Goal: Task Accomplishment & Management: Use online tool/utility

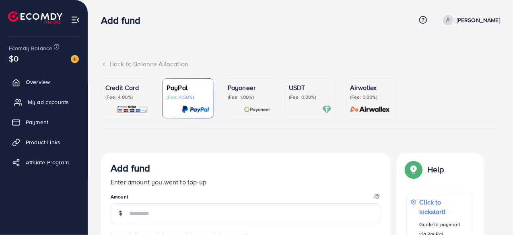
click at [46, 102] on span "My ad accounts" at bounding box center [48, 102] width 41 height 8
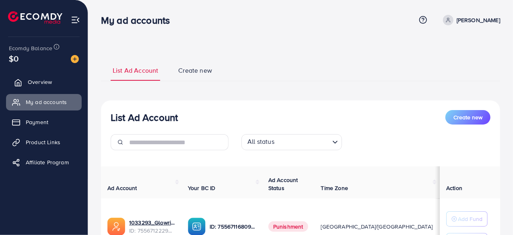
click at [33, 83] on span "Overview" at bounding box center [40, 82] width 24 height 8
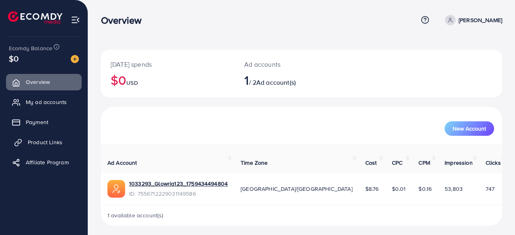
click at [41, 138] on span "Product Links" at bounding box center [45, 142] width 35 height 8
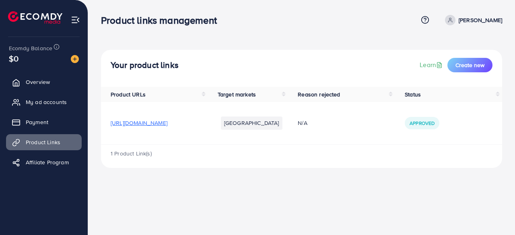
click at [120, 126] on span "[URL][DOMAIN_NAME]" at bounding box center [139, 123] width 57 height 8
